Goal: Task Accomplishment & Management: Use online tool/utility

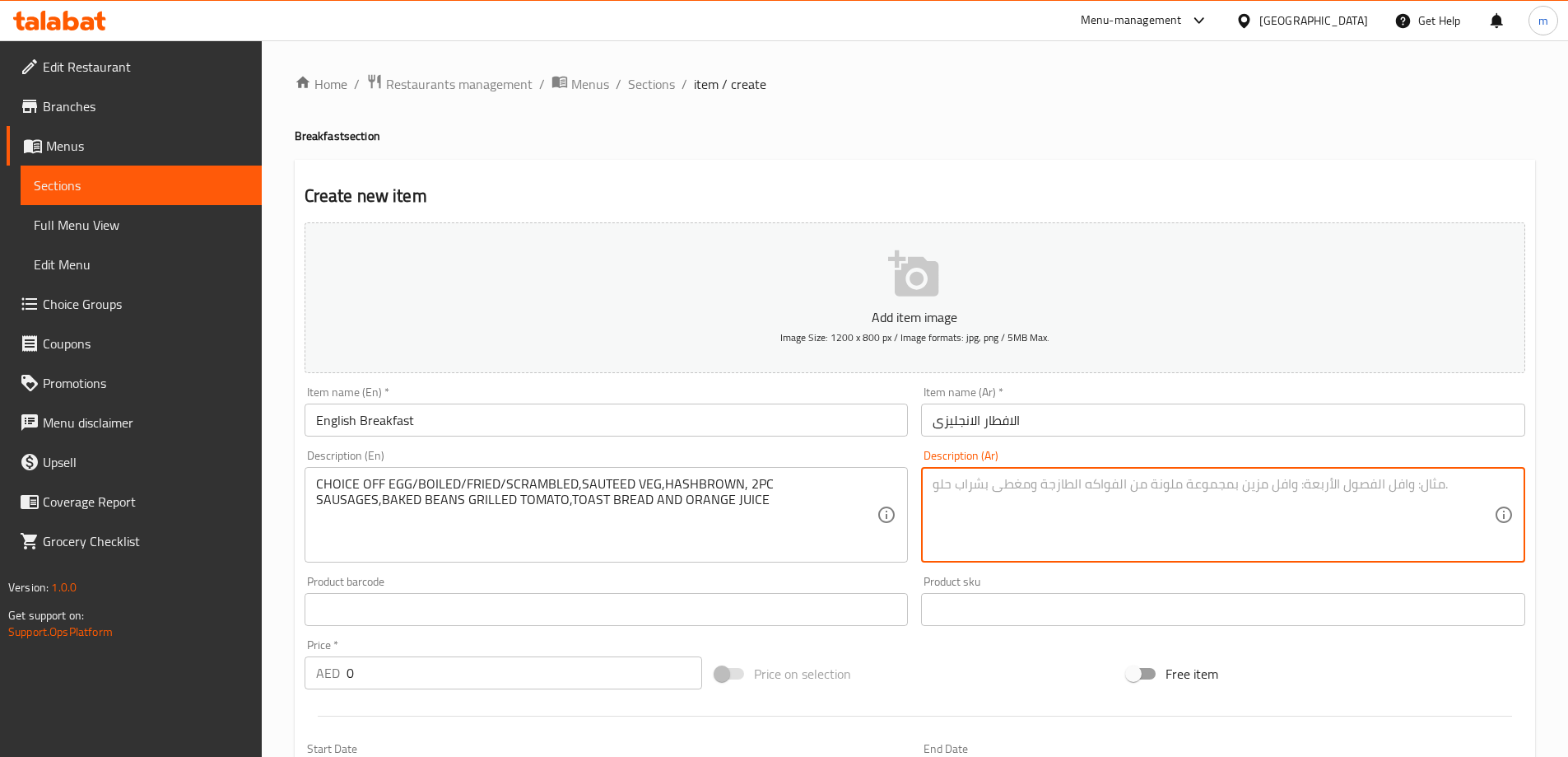
click at [1057, 512] on textarea at bounding box center [1213, 514] width 561 height 79
paste textarea "اختيار من البيض/المسلوق/المقلي/المخفوق، الخضار السوتيه، هاش براون، 2 قطعة سجق، …"
drag, startPoint x: 1175, startPoint y: 488, endPoint x: 1204, endPoint y: 484, distance: 29.3
click at [1204, 484] on textarea "اختيار من البيض/المسلوق/المقلي/المخفوق، الخضار السوتيه، هاش براون، 2 قطعة سجق، …" at bounding box center [1213, 514] width 561 height 79
drag, startPoint x: 1164, startPoint y: 501, endPoint x: 1246, endPoint y: 501, distance: 82.0
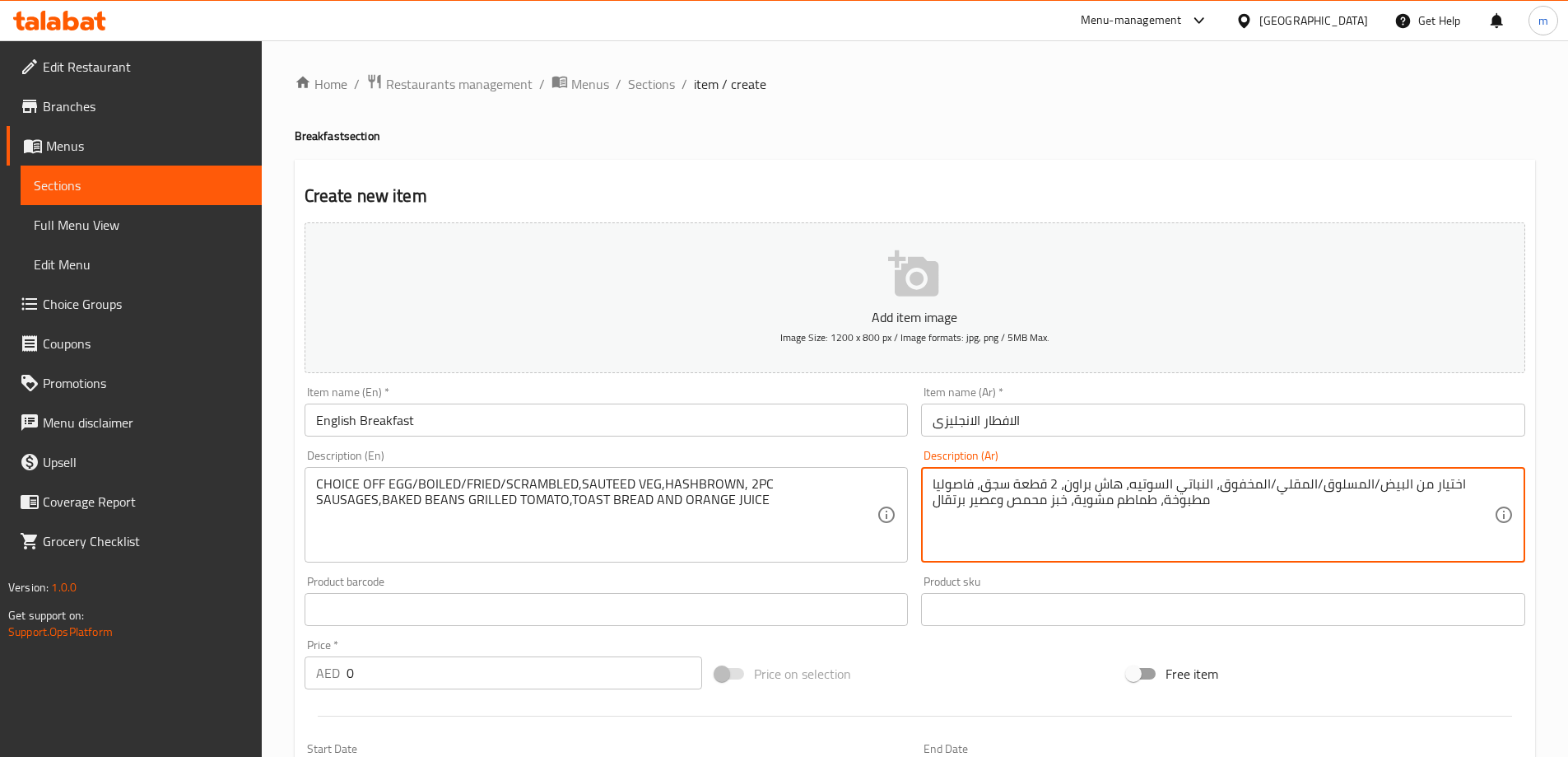
click at [1246, 501] on textarea "اختيار من البيض/المسلوق/المقلي/المخفوق، النباتي السوتيه، هاش براون، 2 قطعة سجق،…" at bounding box center [1213, 514] width 561 height 79
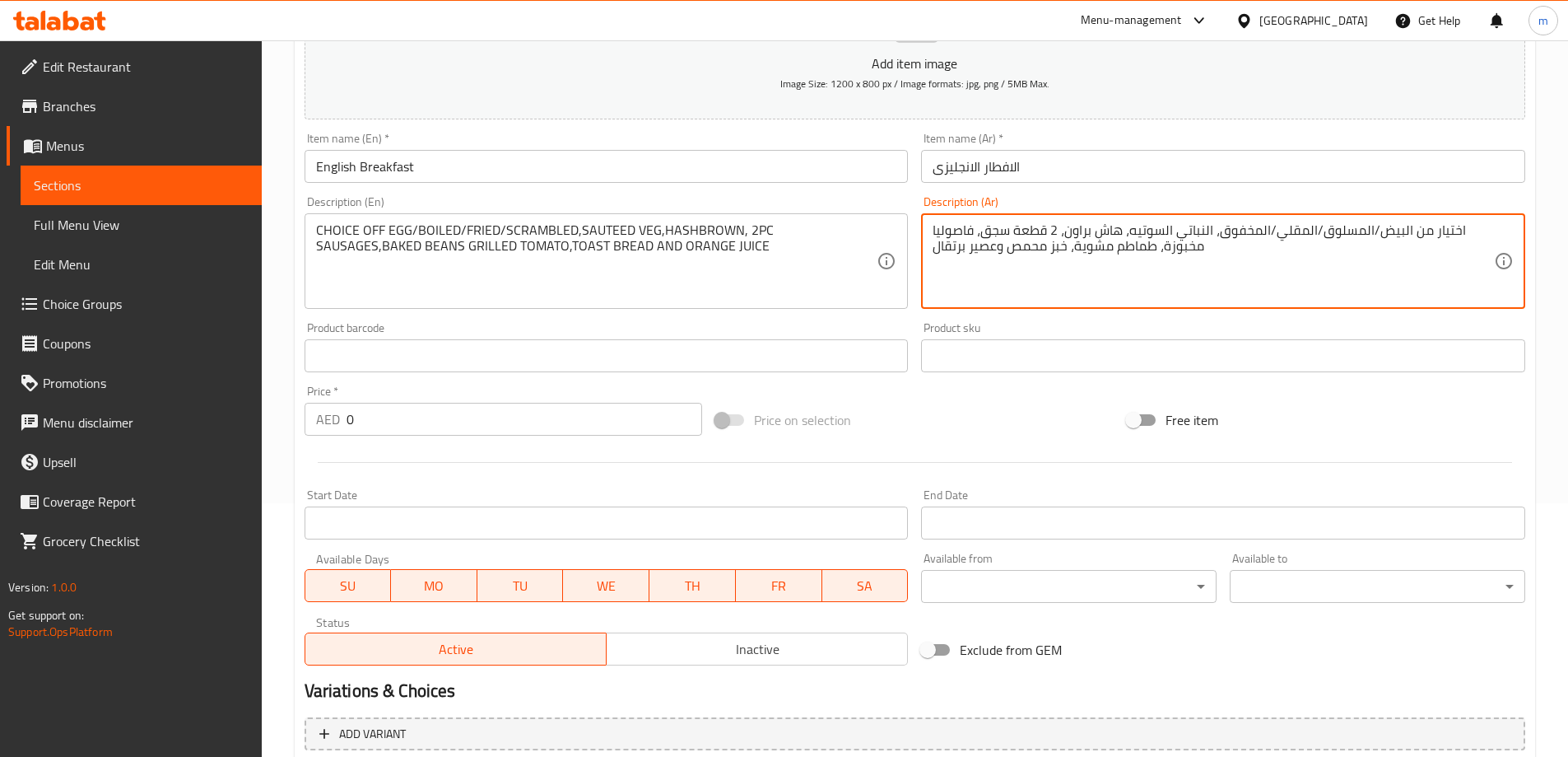
scroll to position [406, 0]
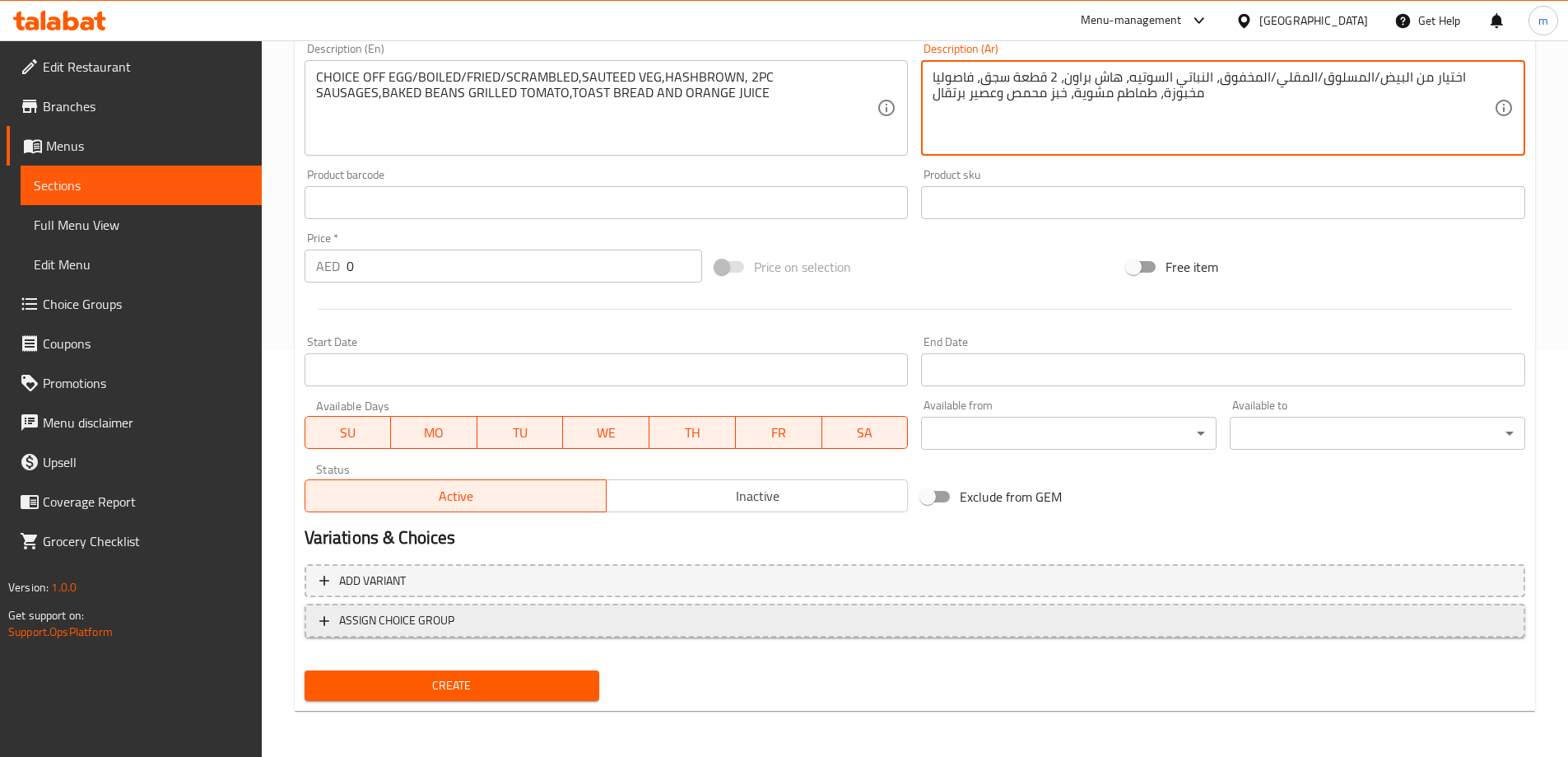
type textarea "اختيار من البيض/المسلوق/المقلي/المخفوق، النباتي السوتيه، هاش براون، 2 قطعة سجق،…"
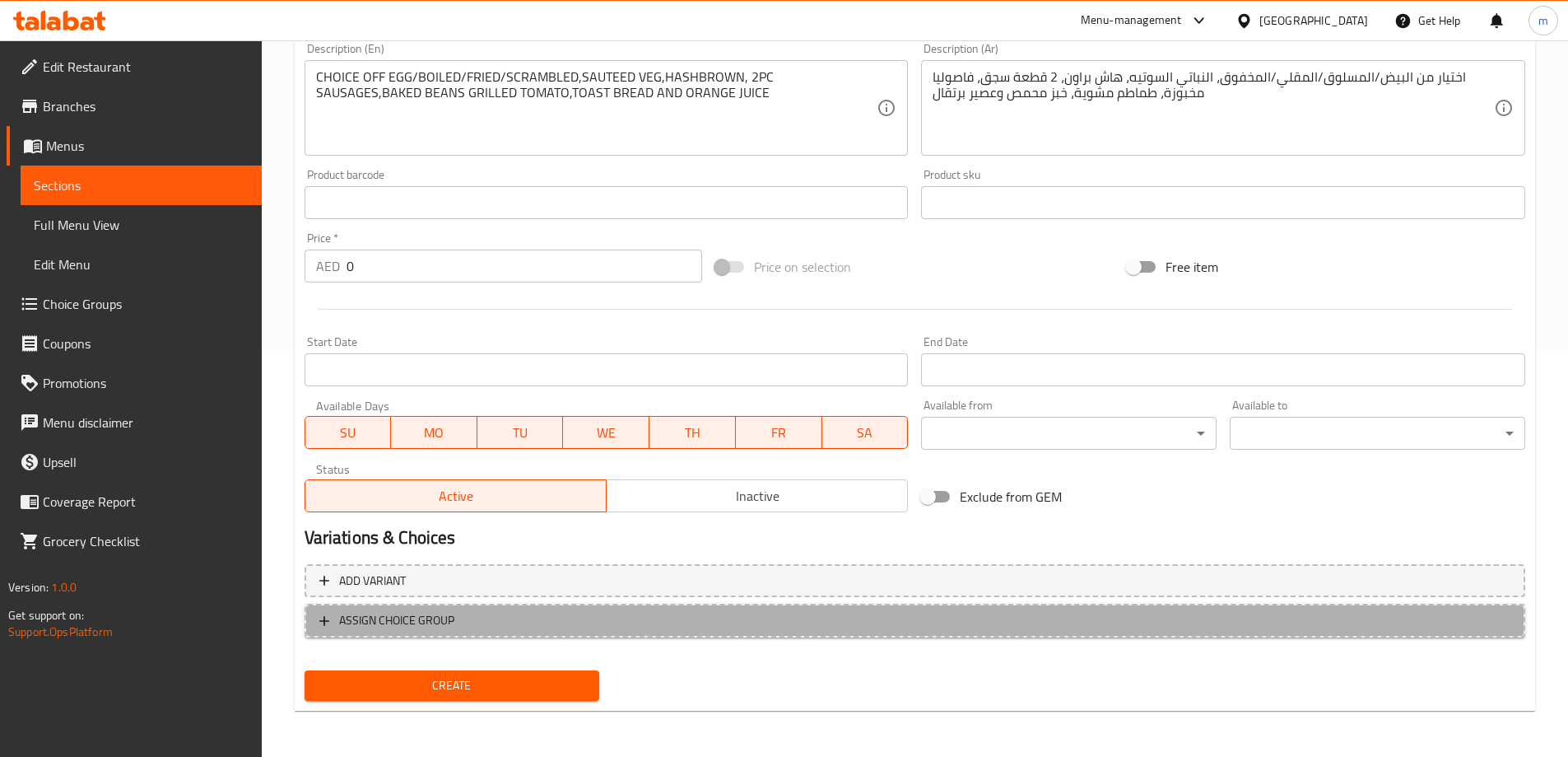
click at [783, 626] on span "ASSIGN CHOICE GROUP" at bounding box center [915, 621] width 1191 height 21
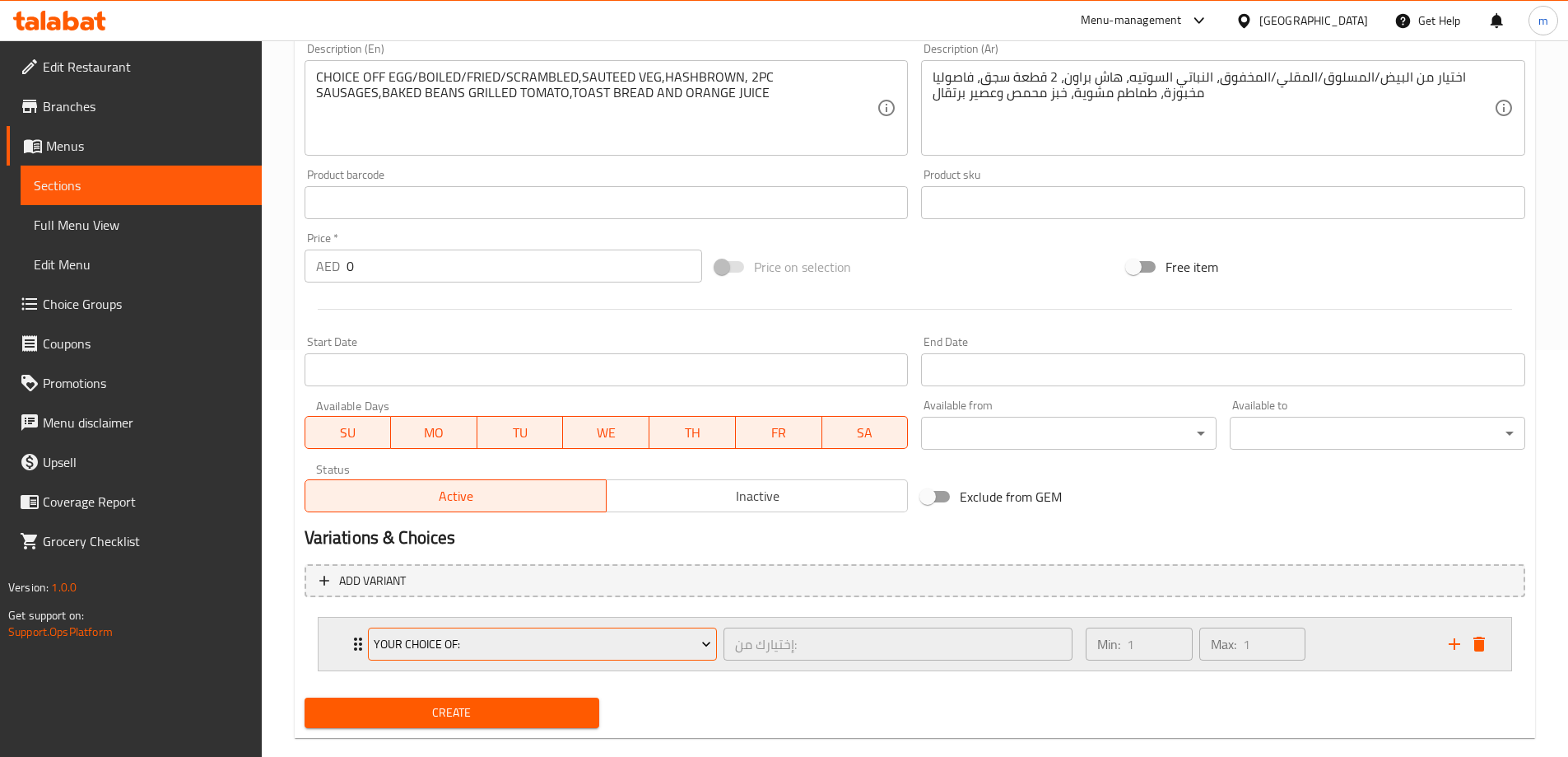
click at [571, 640] on span "your choice of:" at bounding box center [543, 644] width 337 height 21
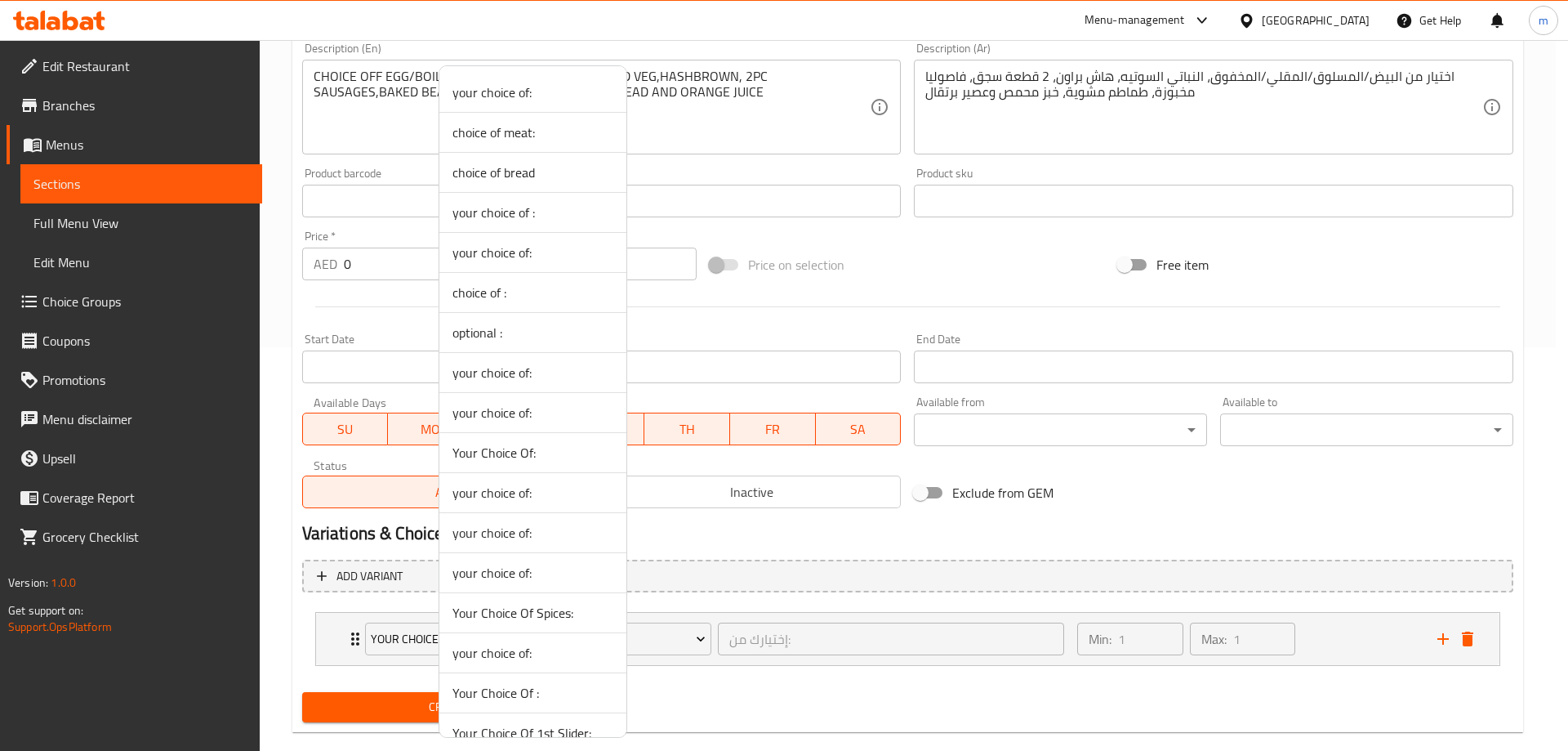
click at [855, 642] on div at bounding box center [784, 375] width 1568 height 751
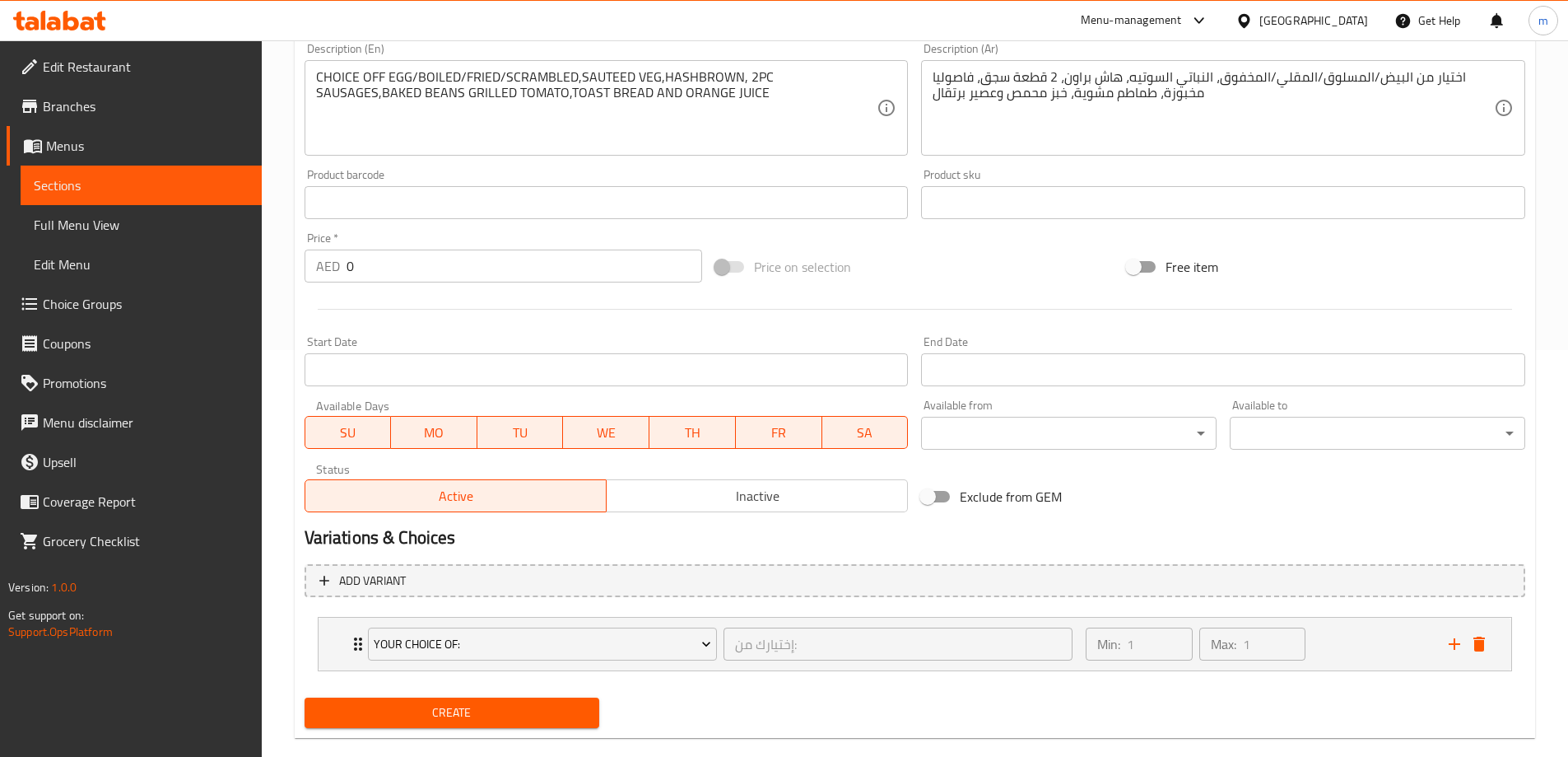
click at [661, 707] on div "Create" at bounding box center [915, 712] width 1234 height 44
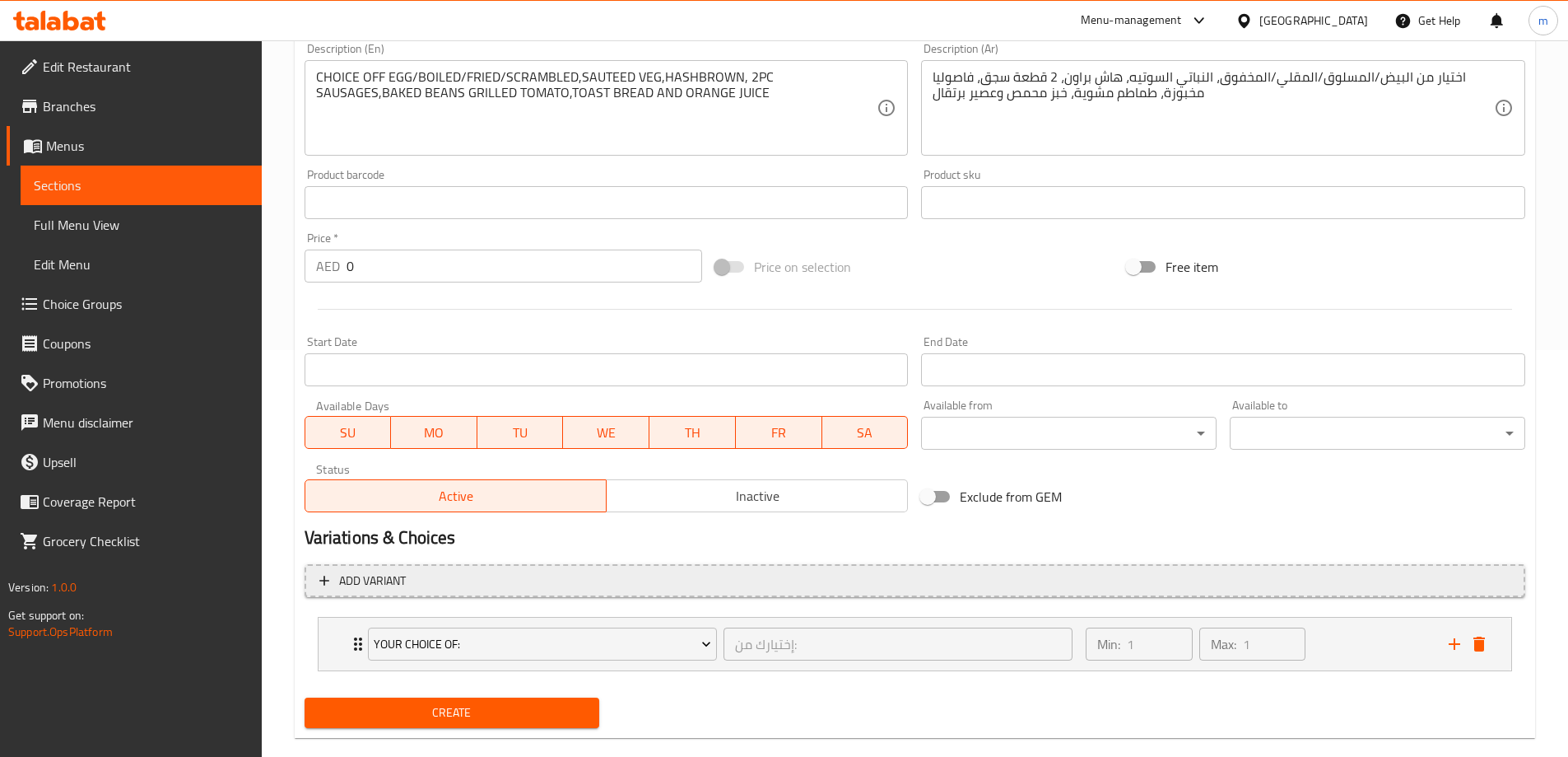
click at [418, 587] on span "Add variant" at bounding box center [915, 581] width 1191 height 21
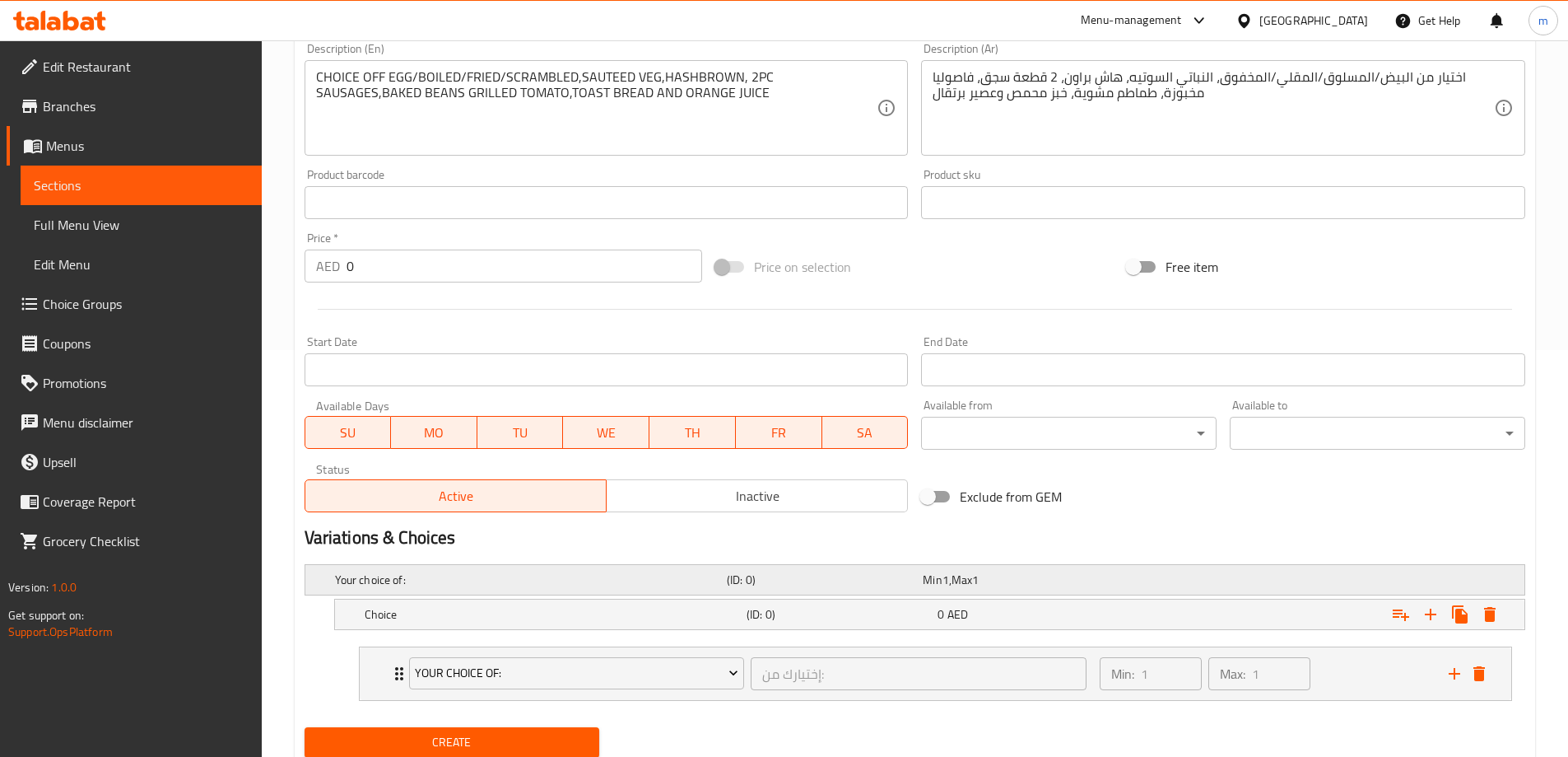
click at [479, 587] on div "Your choice of:" at bounding box center [527, 580] width 392 height 23
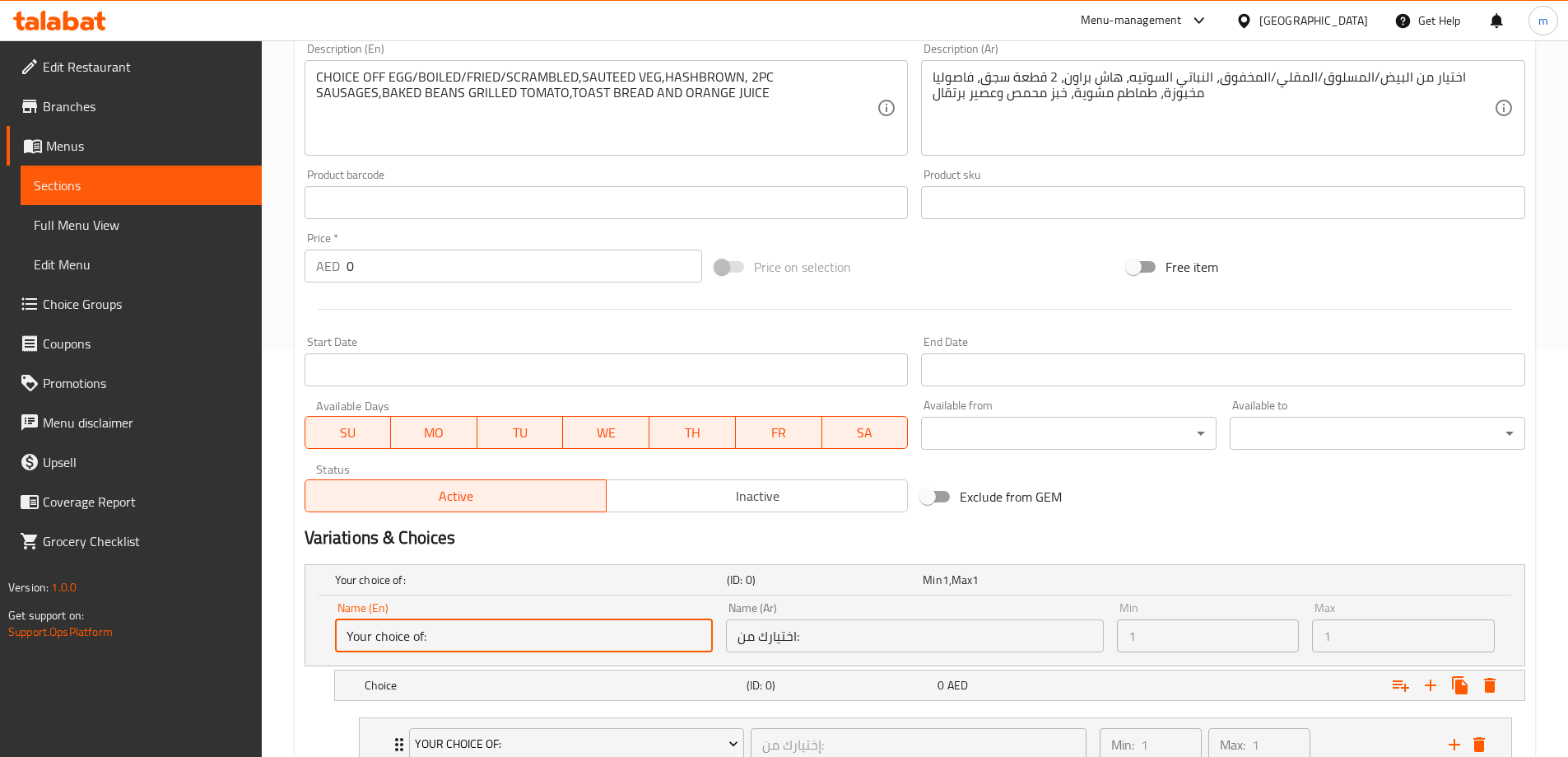
click at [469, 630] on input "Your choice of:" at bounding box center [524, 636] width 378 height 33
click at [938, 583] on span "Min" at bounding box center [932, 580] width 19 height 22
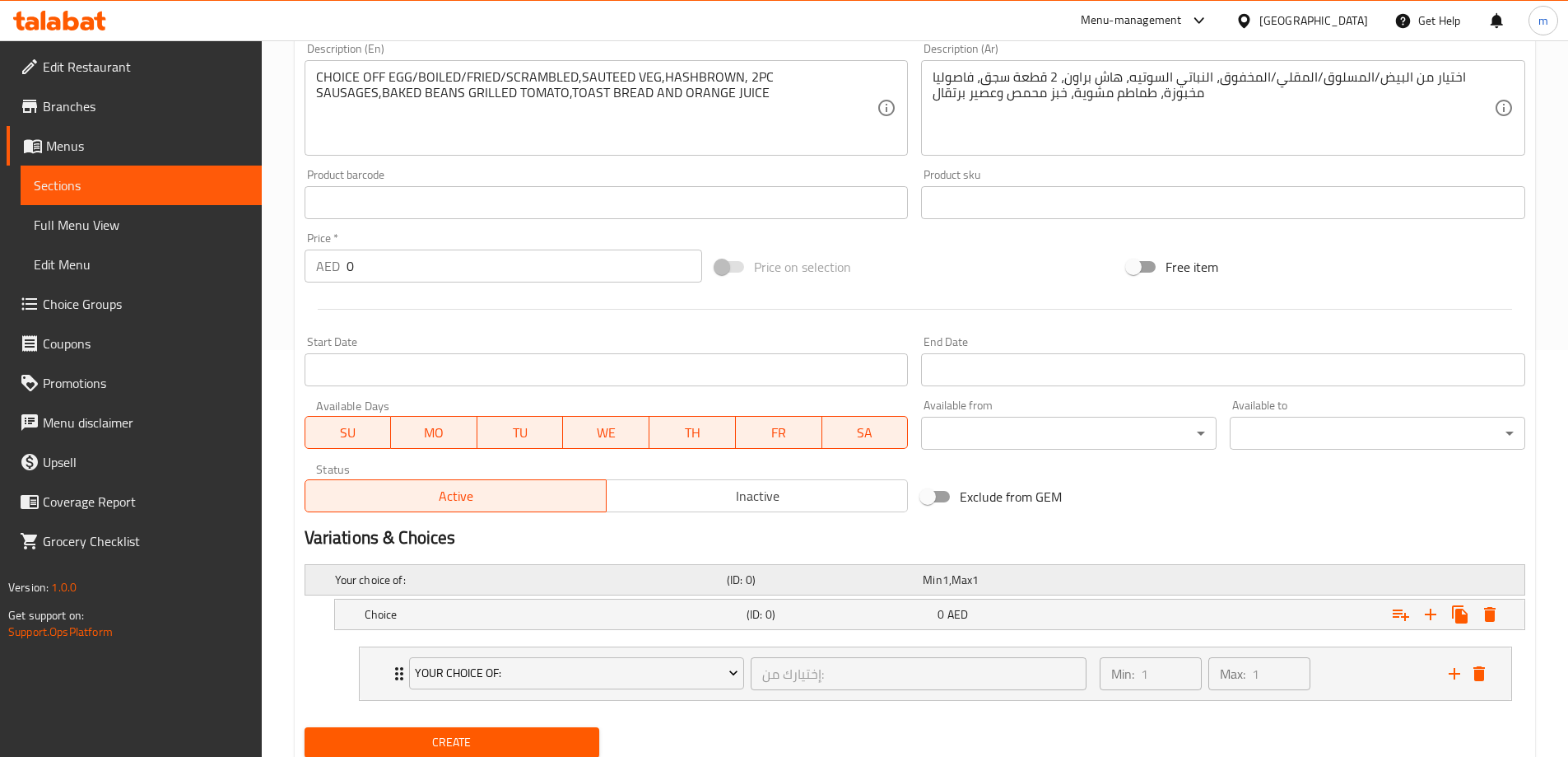
click at [938, 583] on span "Min" at bounding box center [932, 580] width 19 height 22
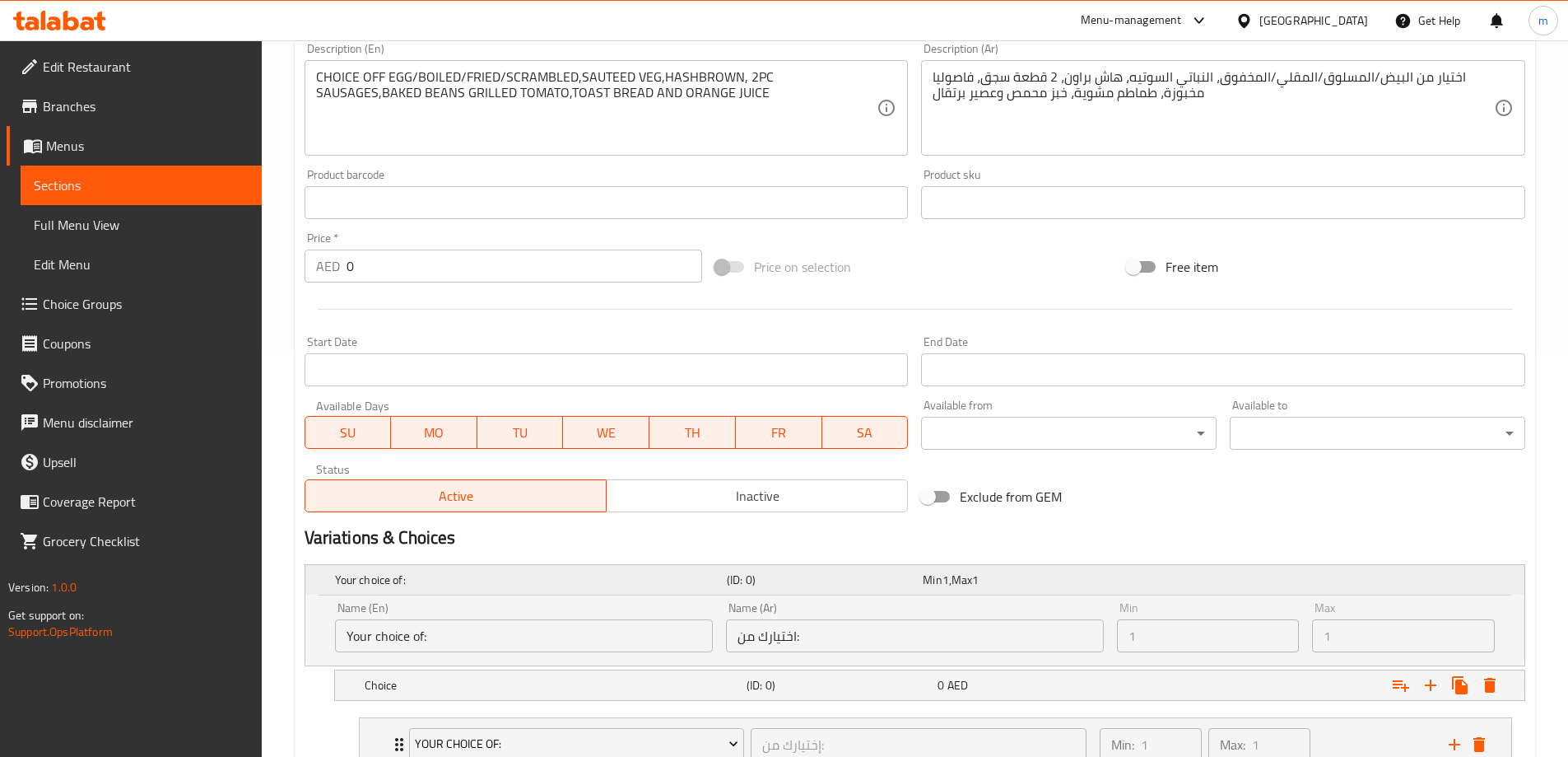
click at [938, 583] on span "Min" at bounding box center [932, 580] width 19 height 22
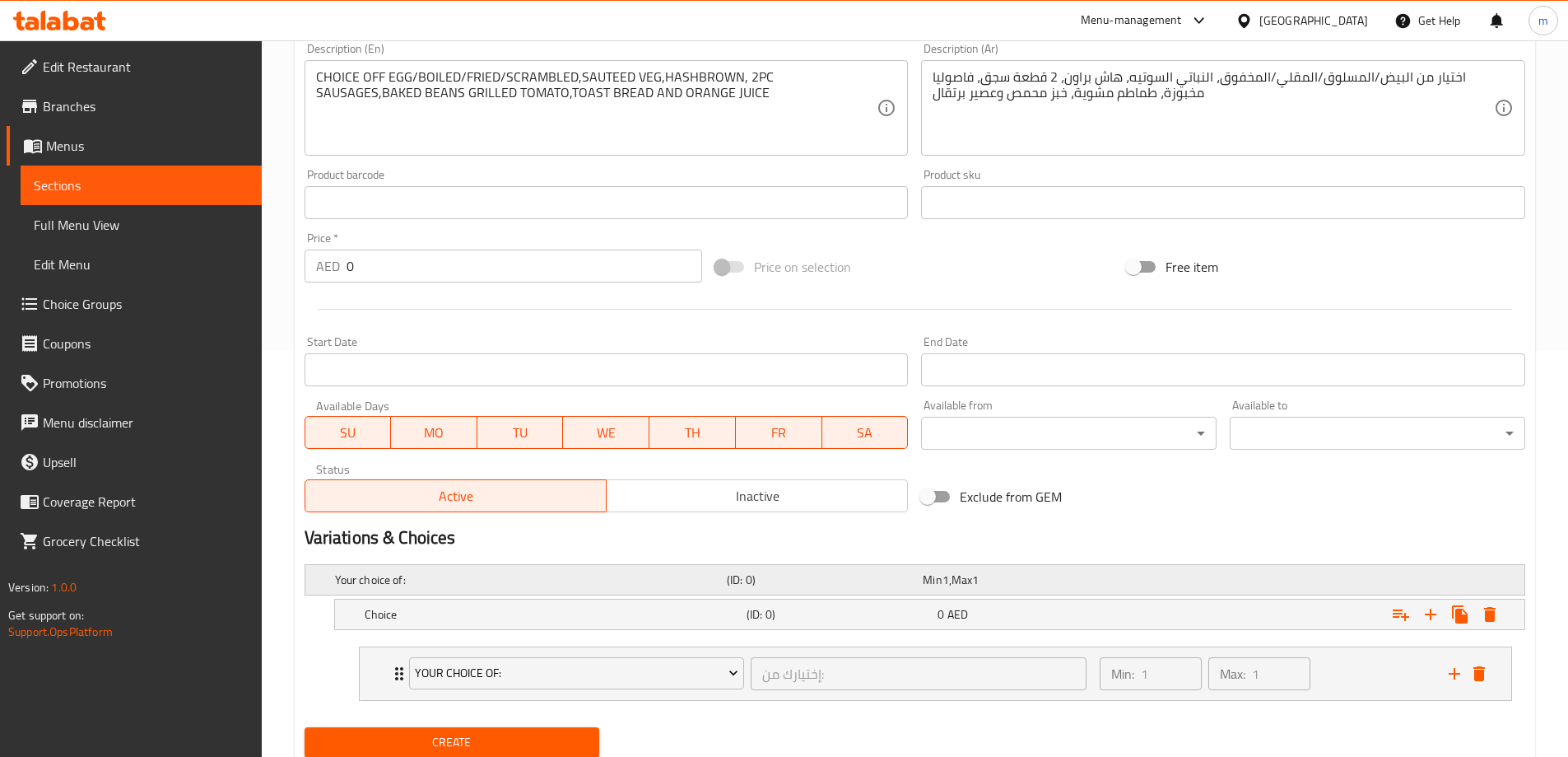
click at [938, 583] on span "Min" at bounding box center [932, 580] width 19 height 22
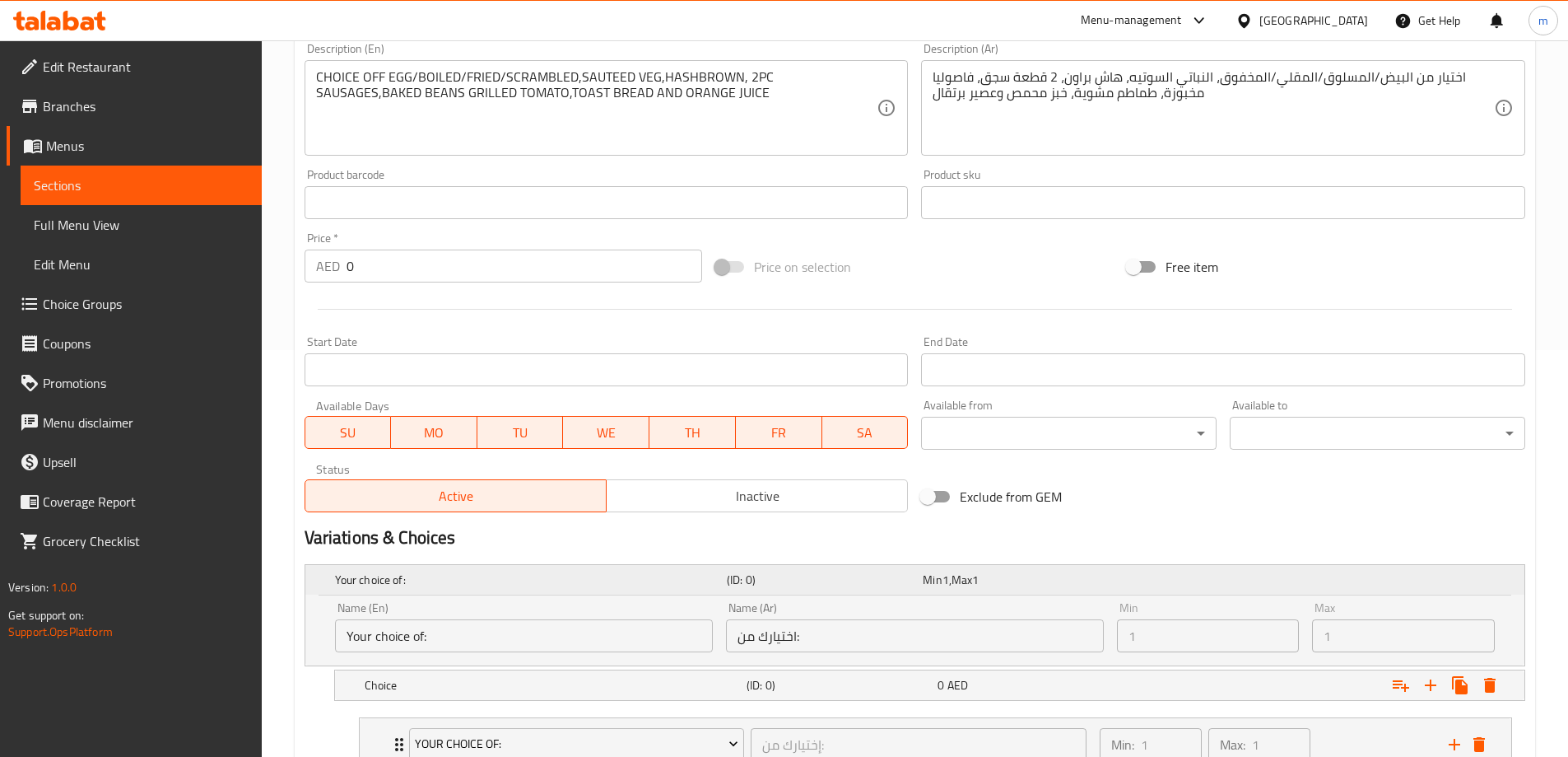
click at [938, 583] on span "Min" at bounding box center [932, 580] width 19 height 22
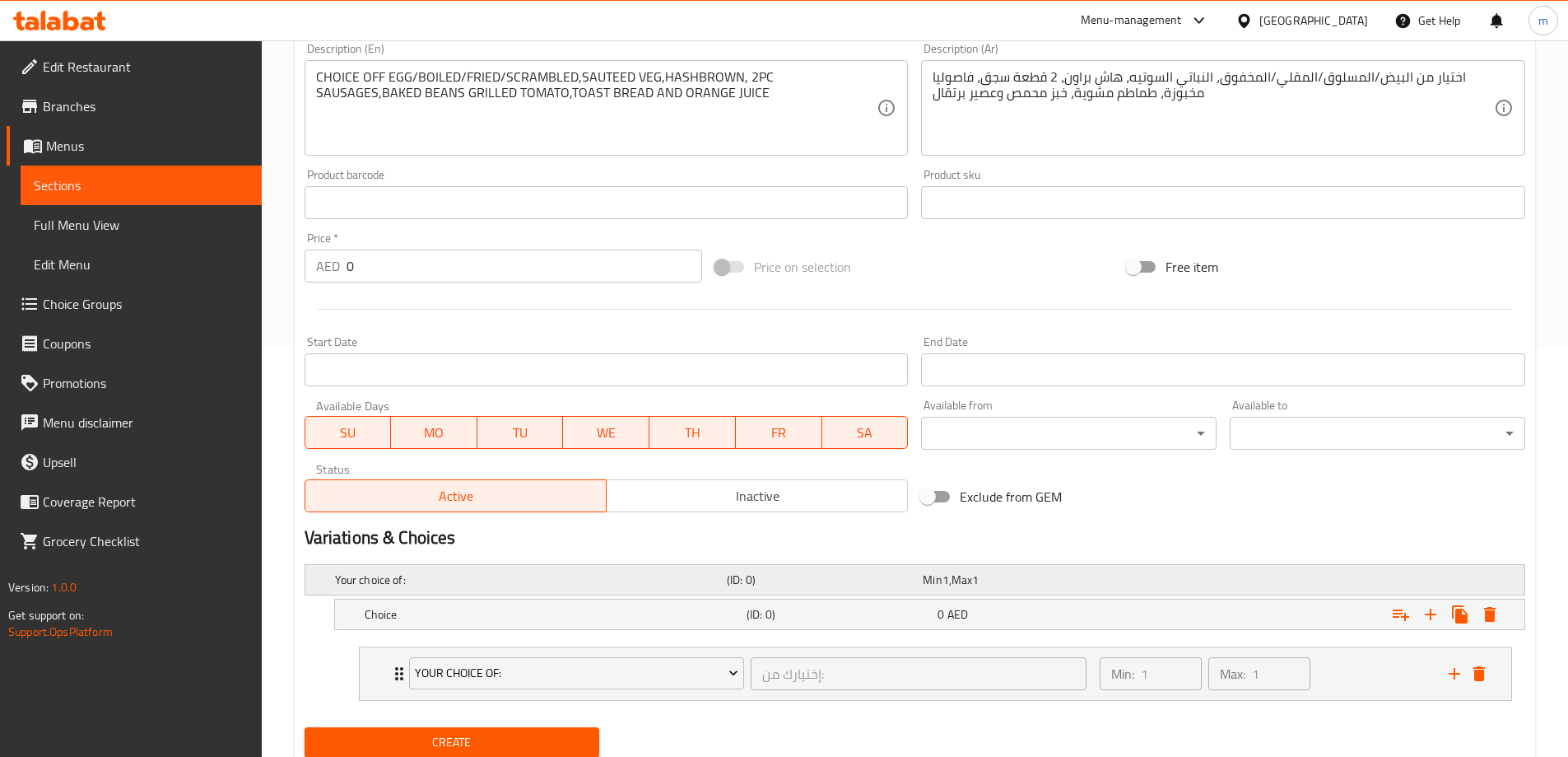
click at [938, 583] on span "Min" at bounding box center [932, 580] width 19 height 22
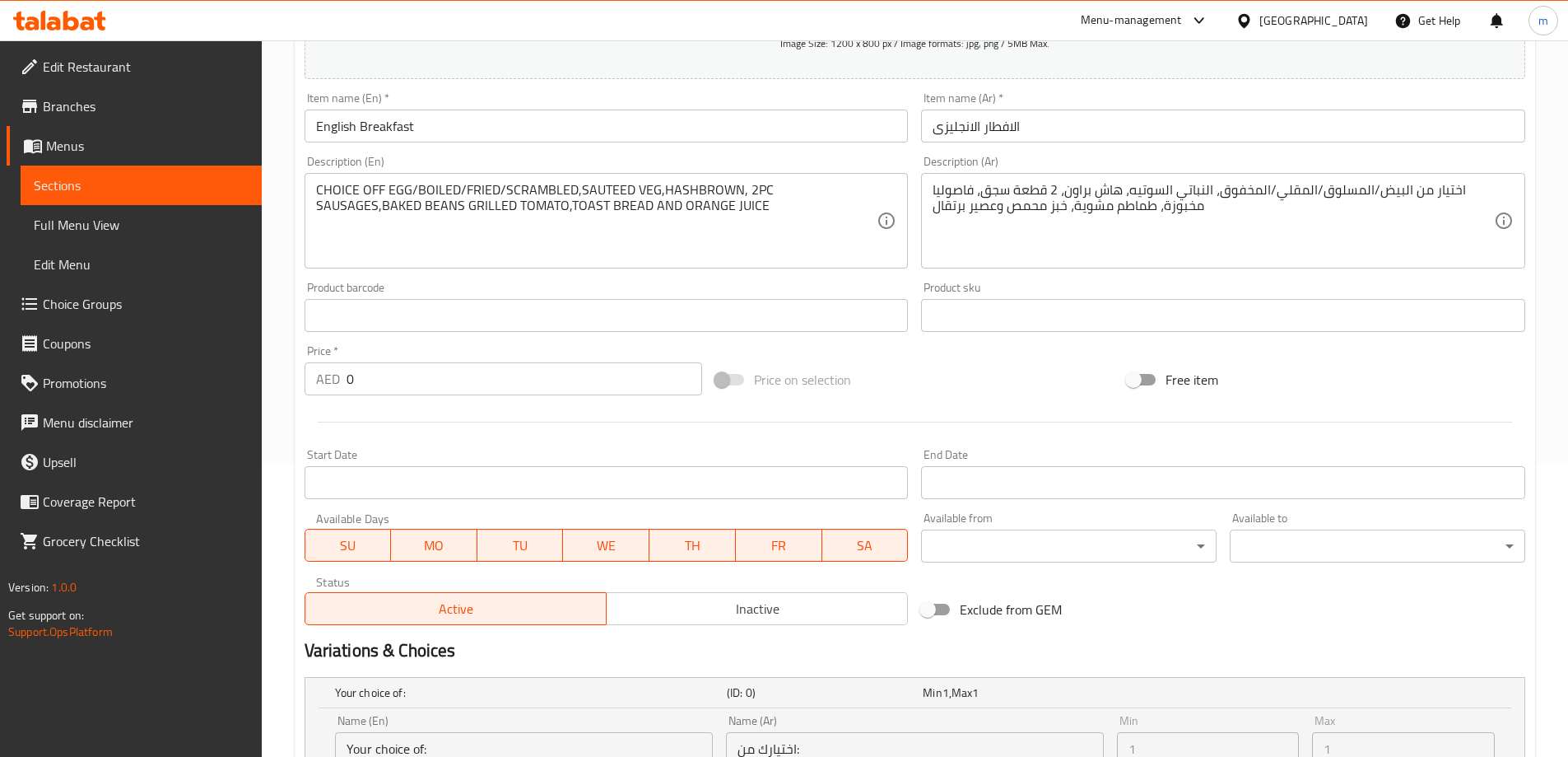
scroll to position [243, 0]
